Goal: Browse casually

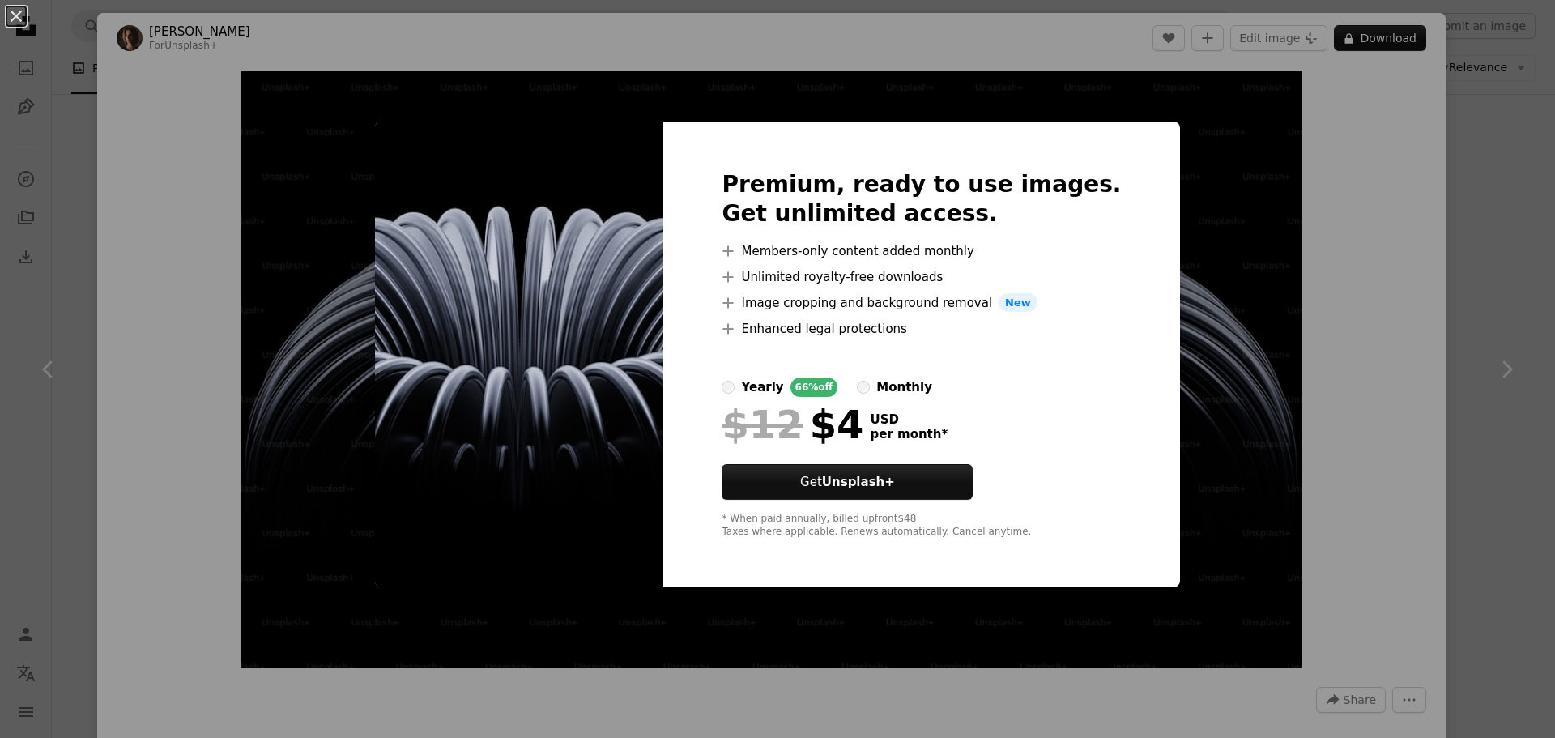
scroll to position [1134, 0]
click at [1217, 257] on div "An X shape Premium, ready to use images. Get unlimited access. A plus sign Memb…" at bounding box center [777, 369] width 1555 height 738
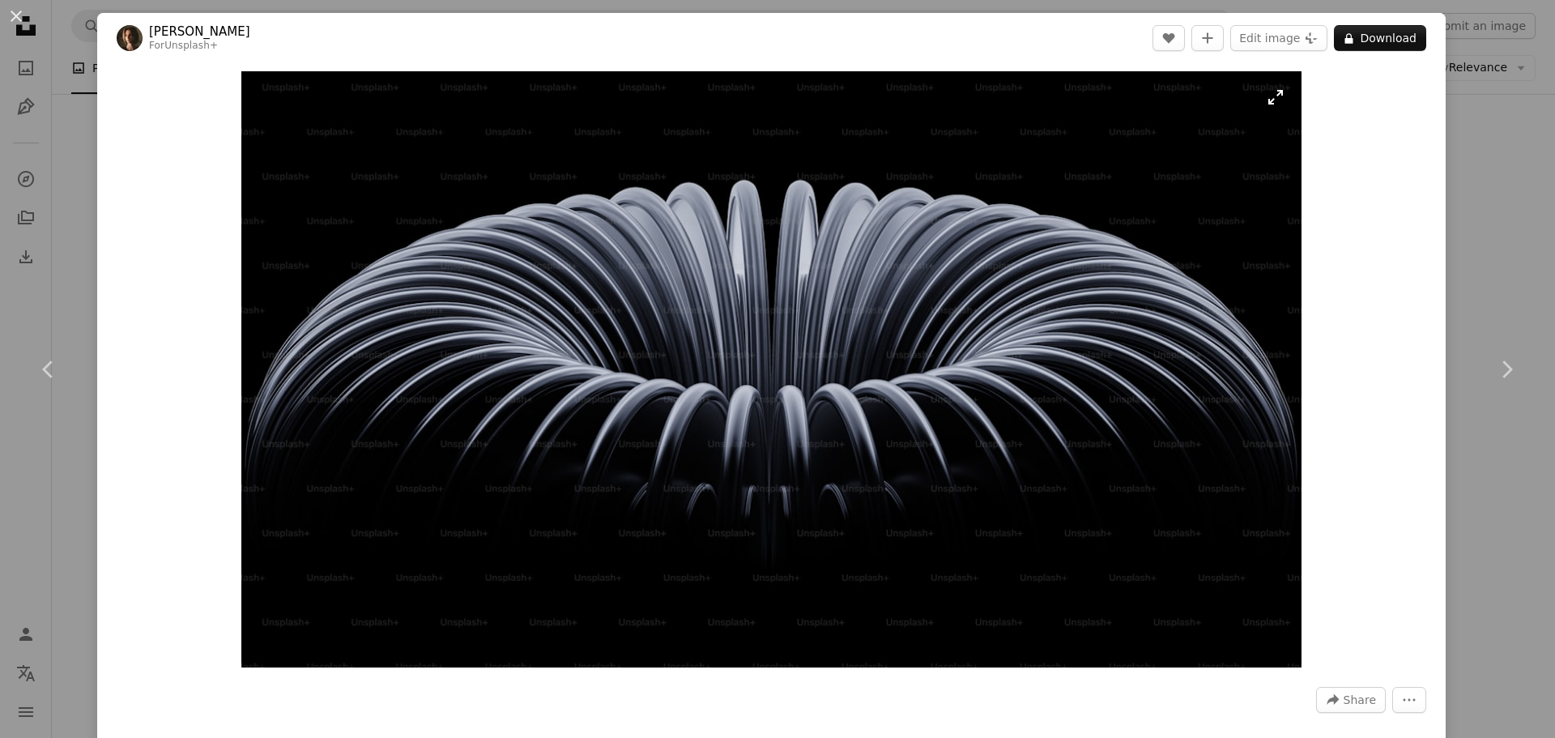
click at [1209, 147] on img "Zoom in on this image" at bounding box center [770, 369] width 1059 height 596
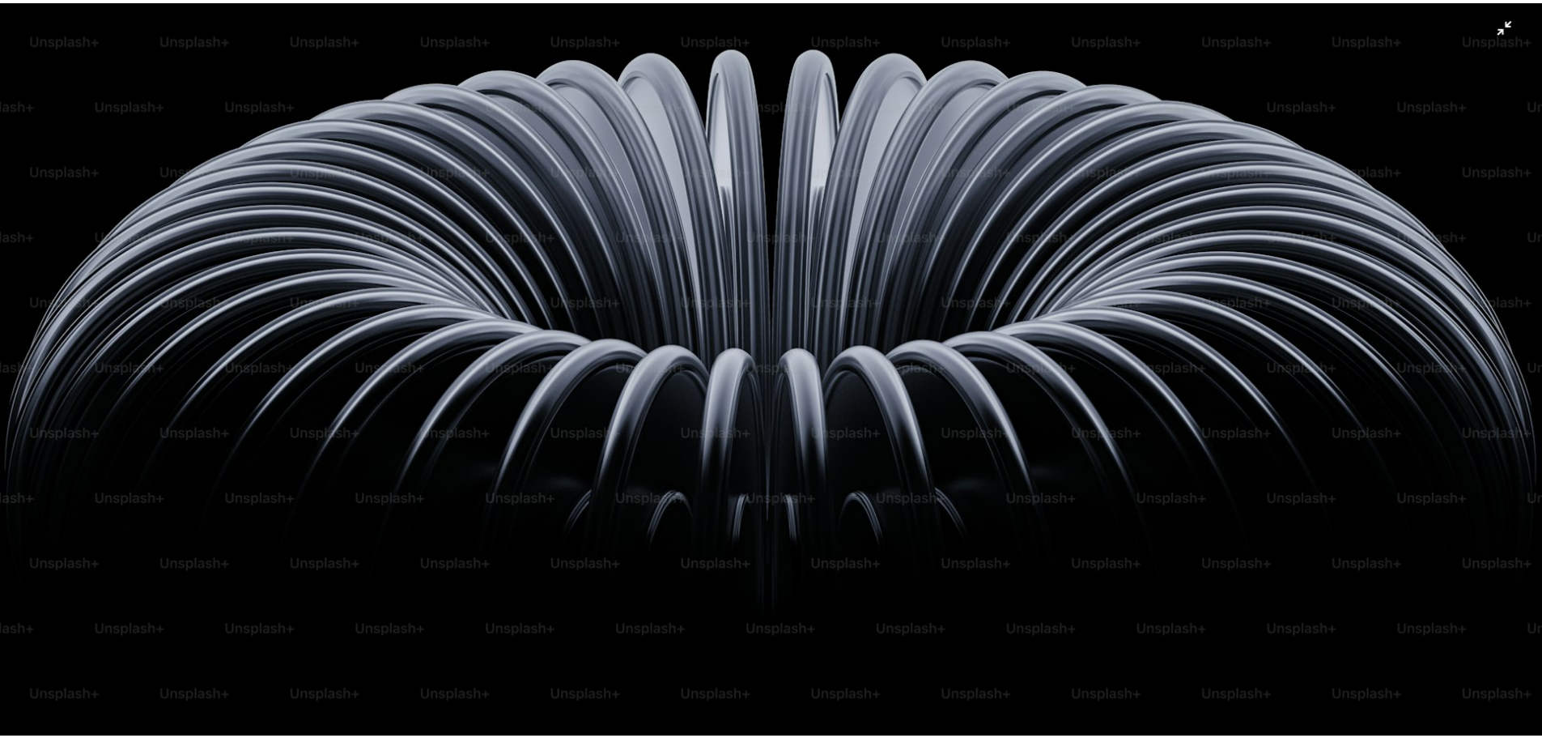
scroll to position [122, 0]
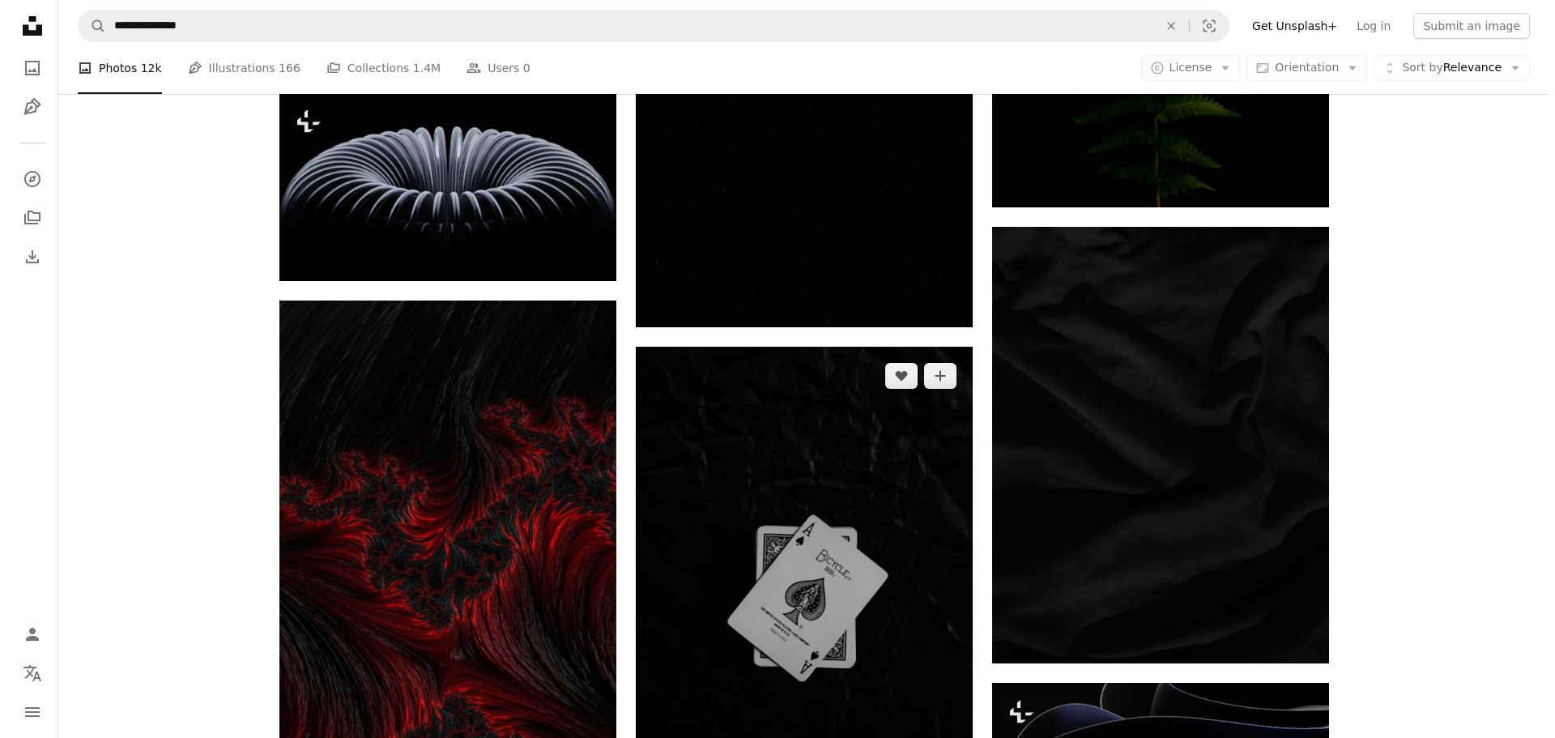
scroll to position [1781, 0]
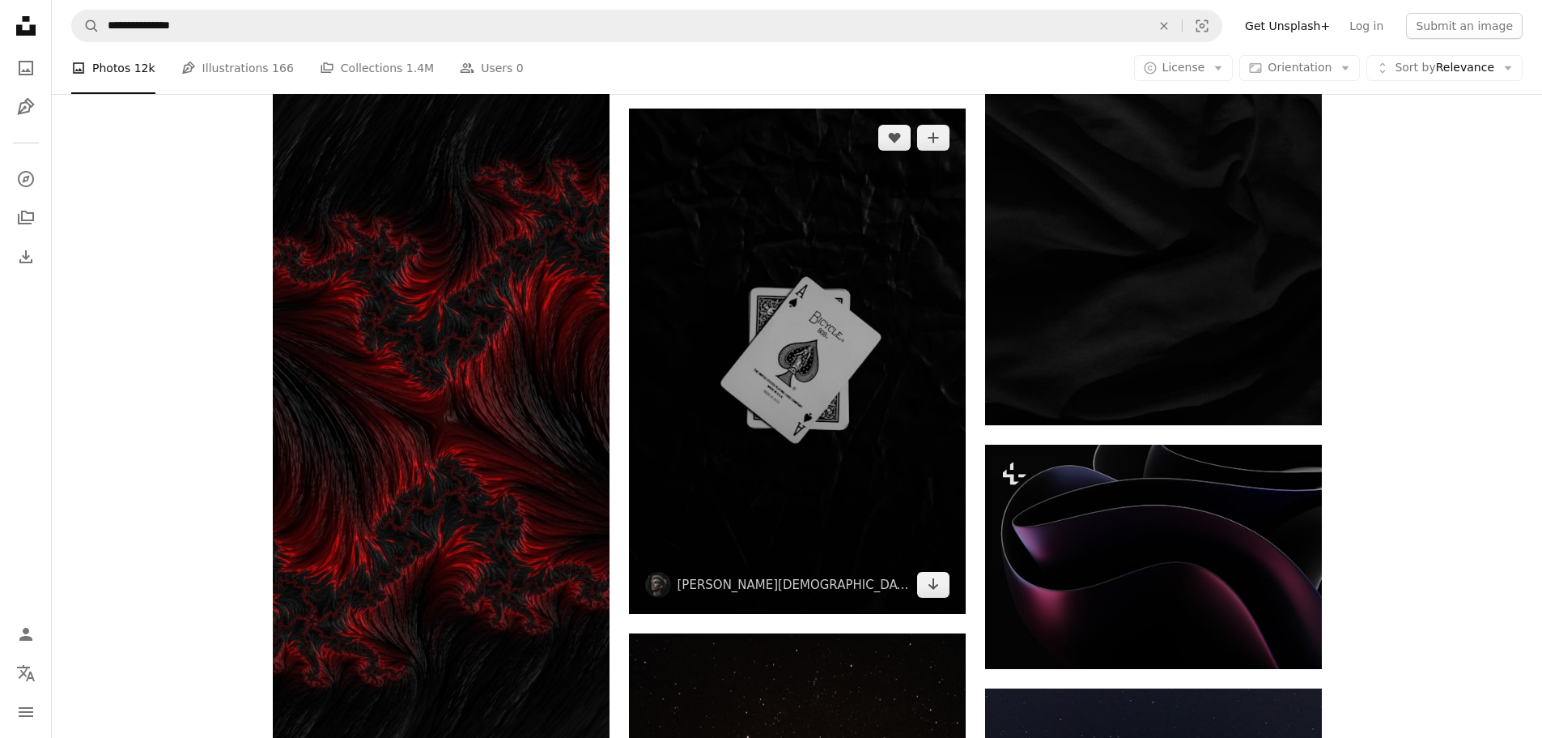
click at [805, 539] on img at bounding box center [797, 360] width 337 height 505
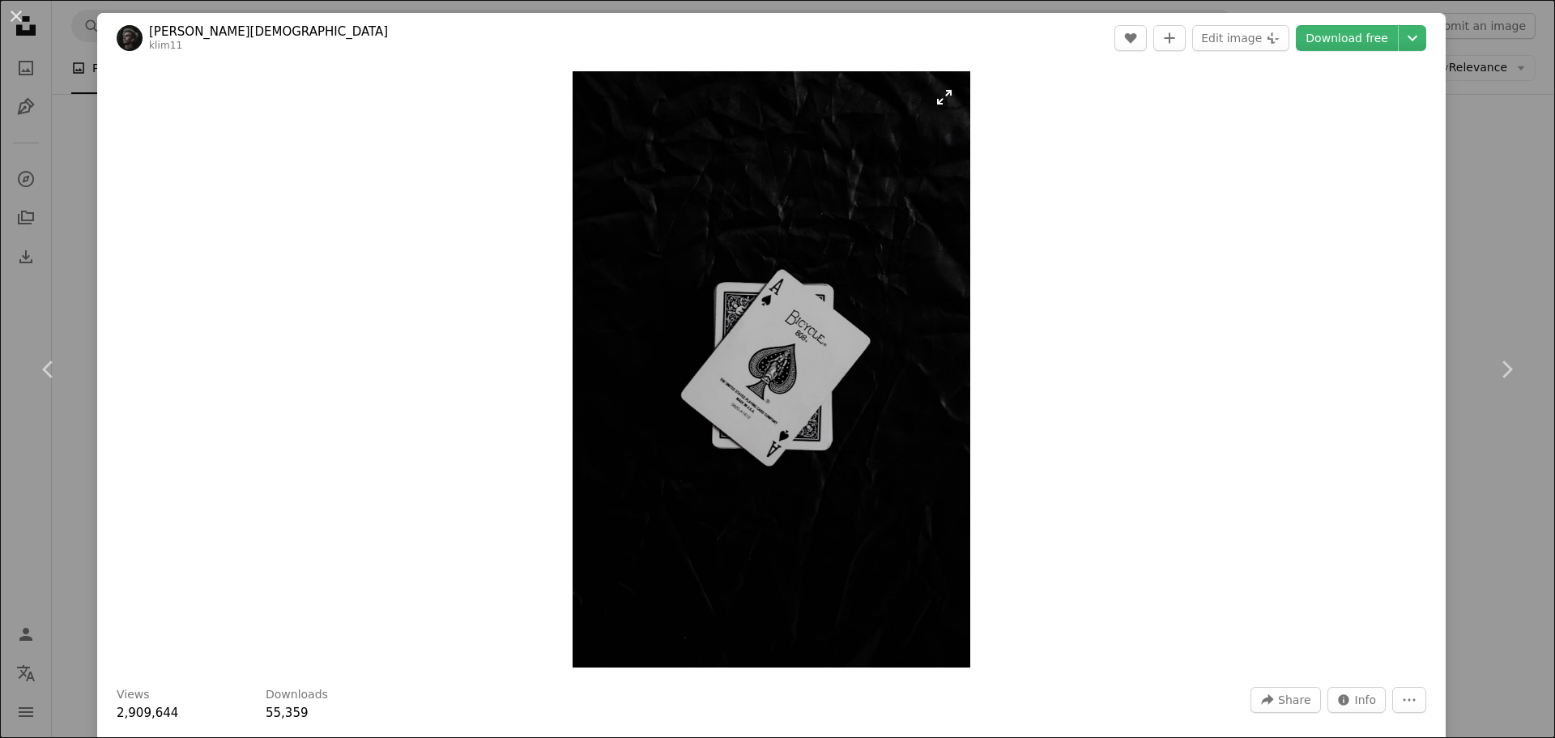
click at [805, 539] on img "Zoom in on this image" at bounding box center [771, 369] width 398 height 596
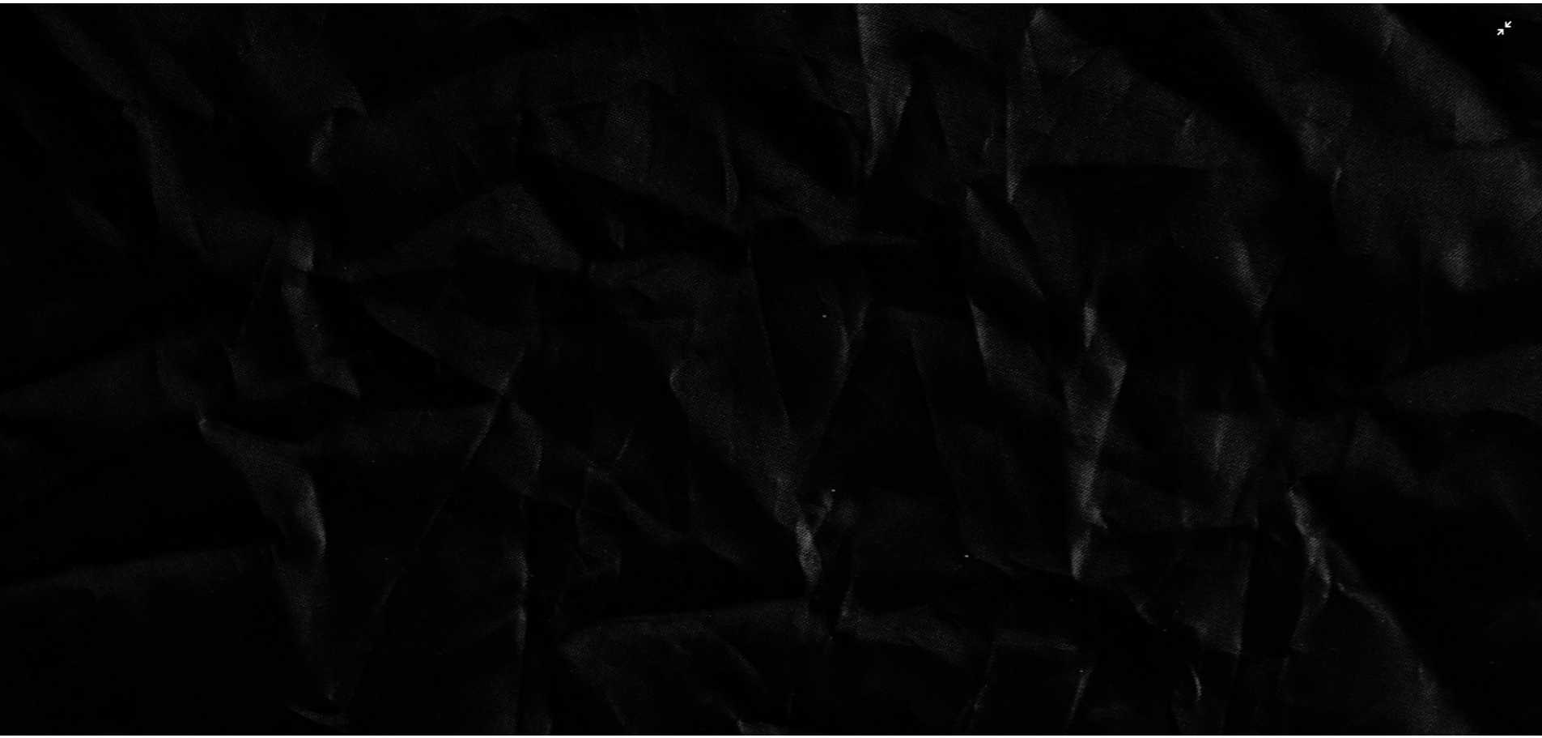
scroll to position [780, 0]
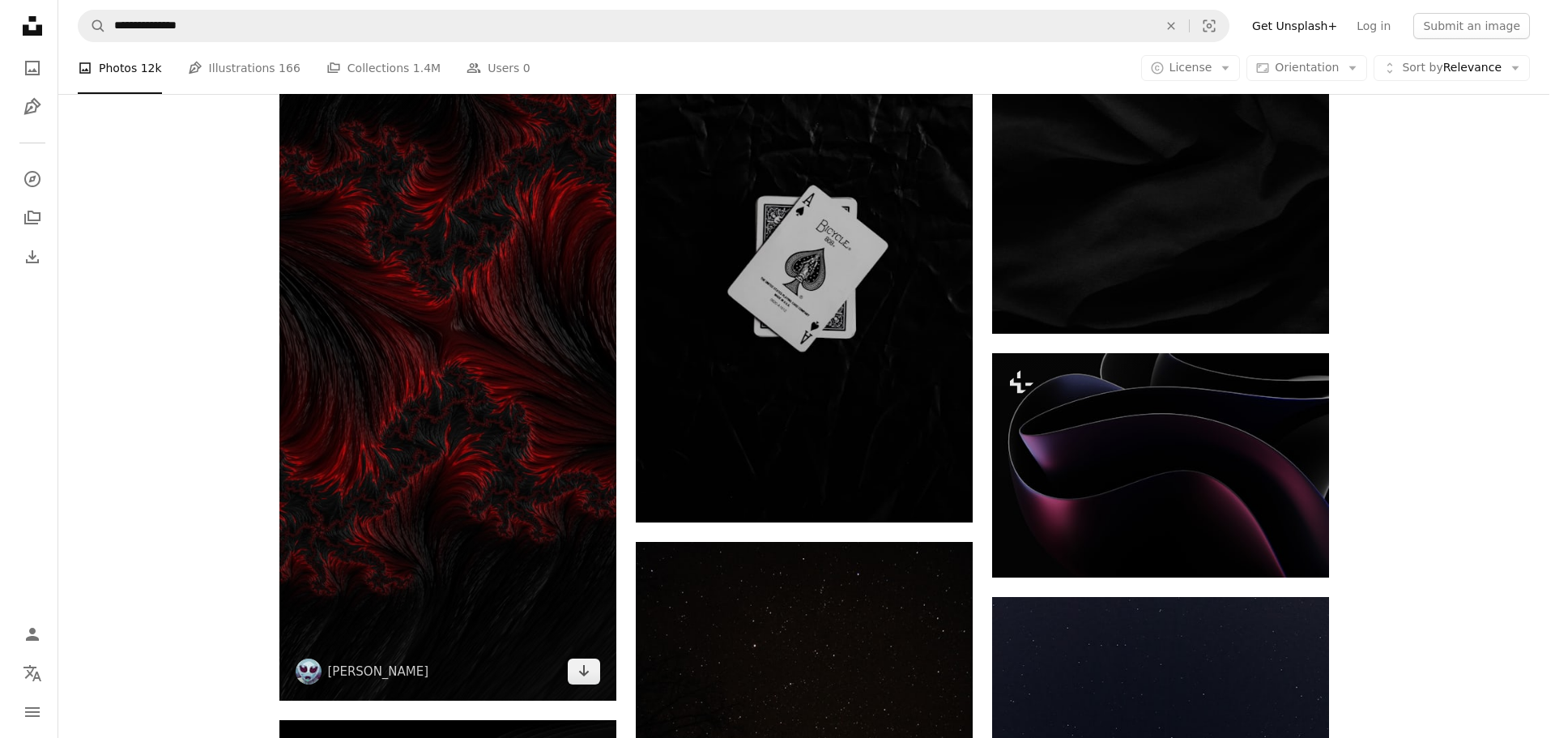
scroll to position [1862, 0]
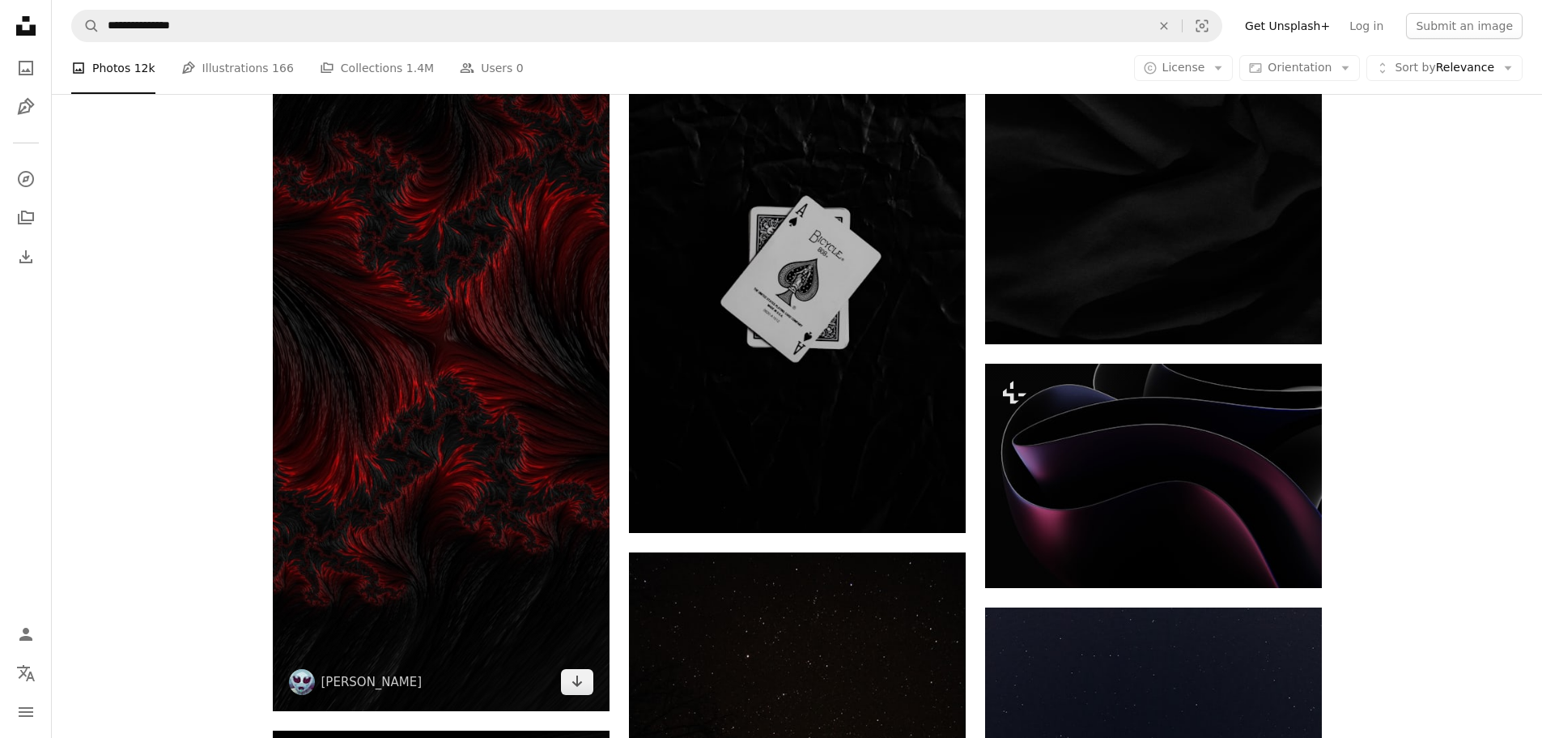
click at [500, 455] on img at bounding box center [441, 346] width 337 height 730
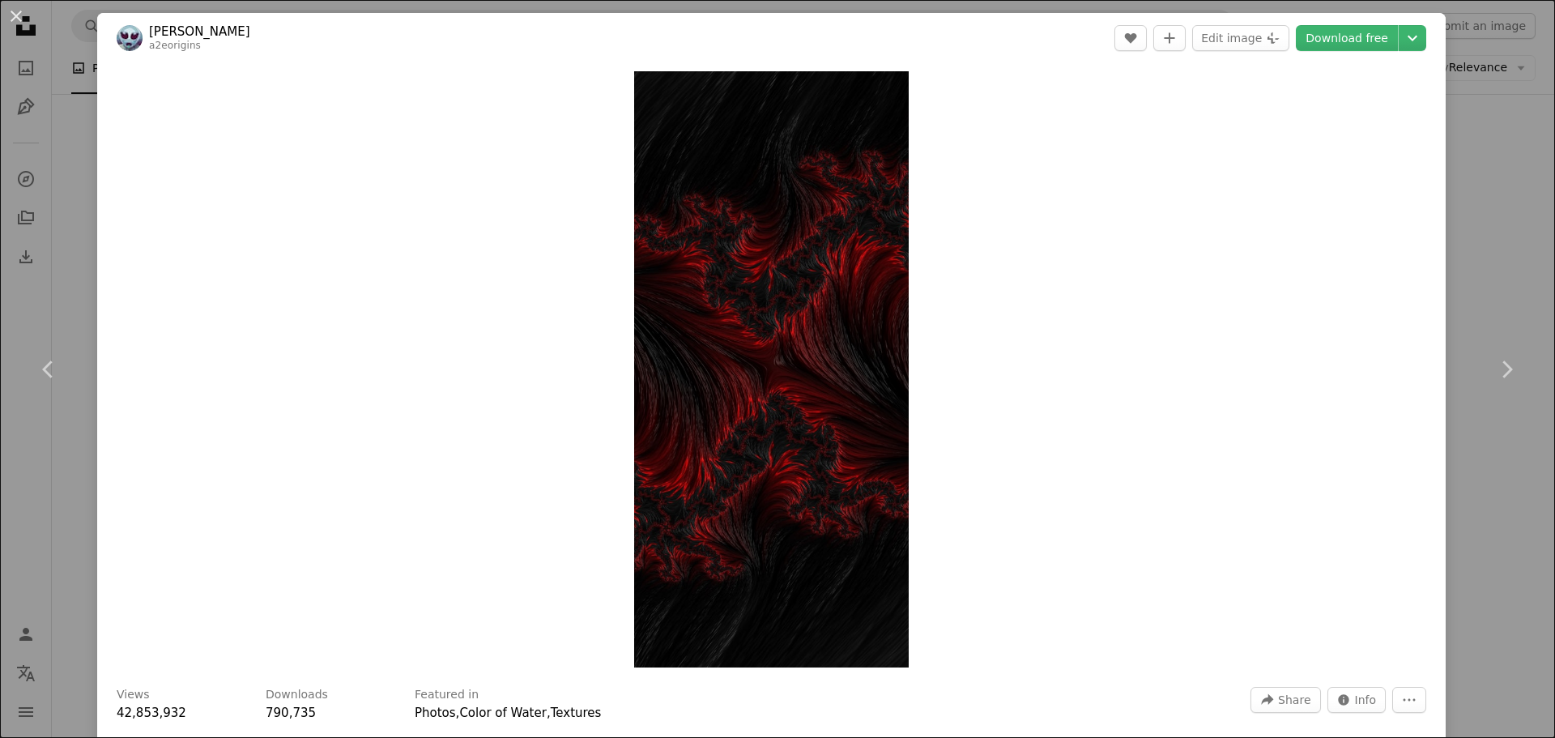
click at [502, 453] on div "Zoom in" at bounding box center [771, 369] width 1348 height 612
click at [780, 482] on img "Zoom in on this image" at bounding box center [771, 369] width 275 height 596
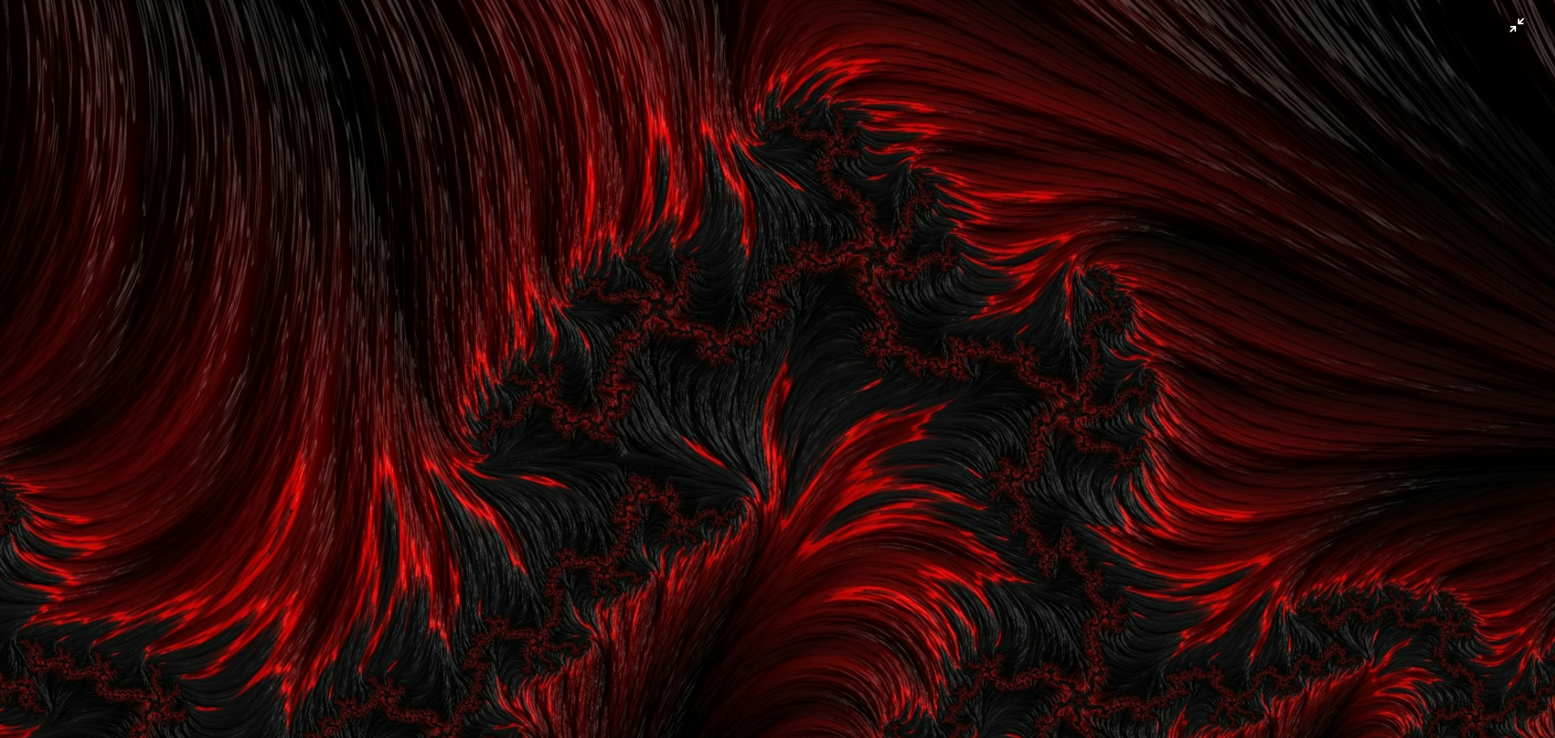
scroll to position [1776, 0]
